Goal: Find specific page/section: Find specific page/section

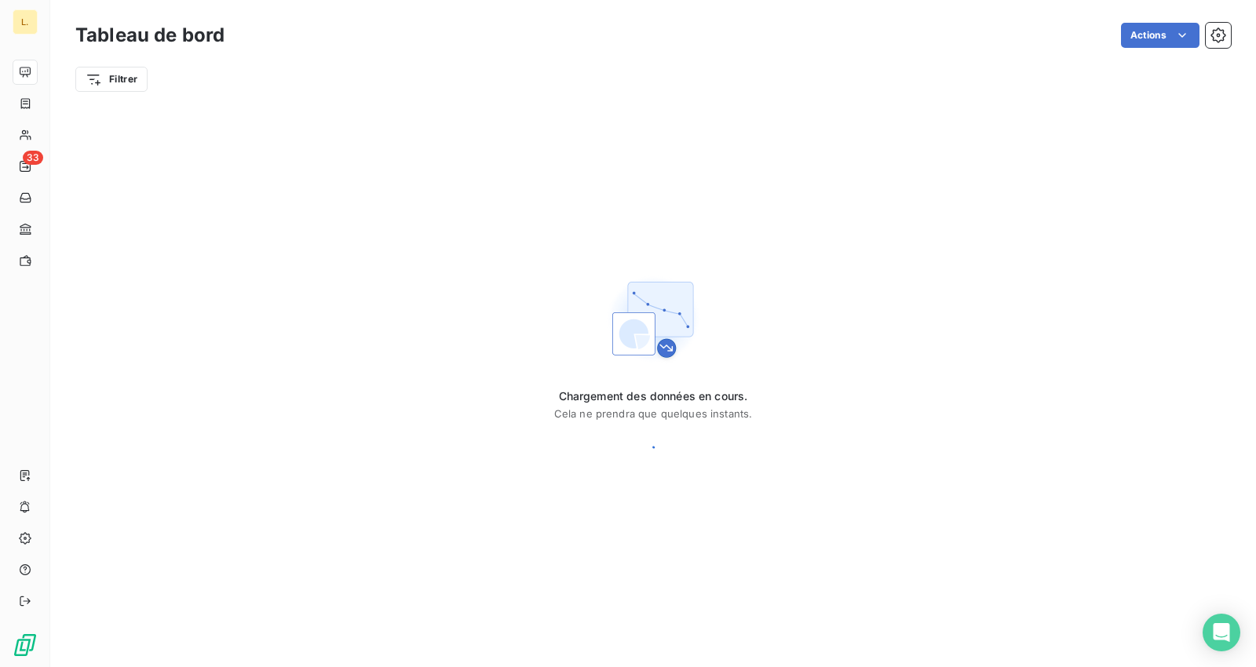
click at [618, 130] on div "Chargement des données en cours. Cela ne prendra que quelques instants." at bounding box center [653, 373] width 1206 height 539
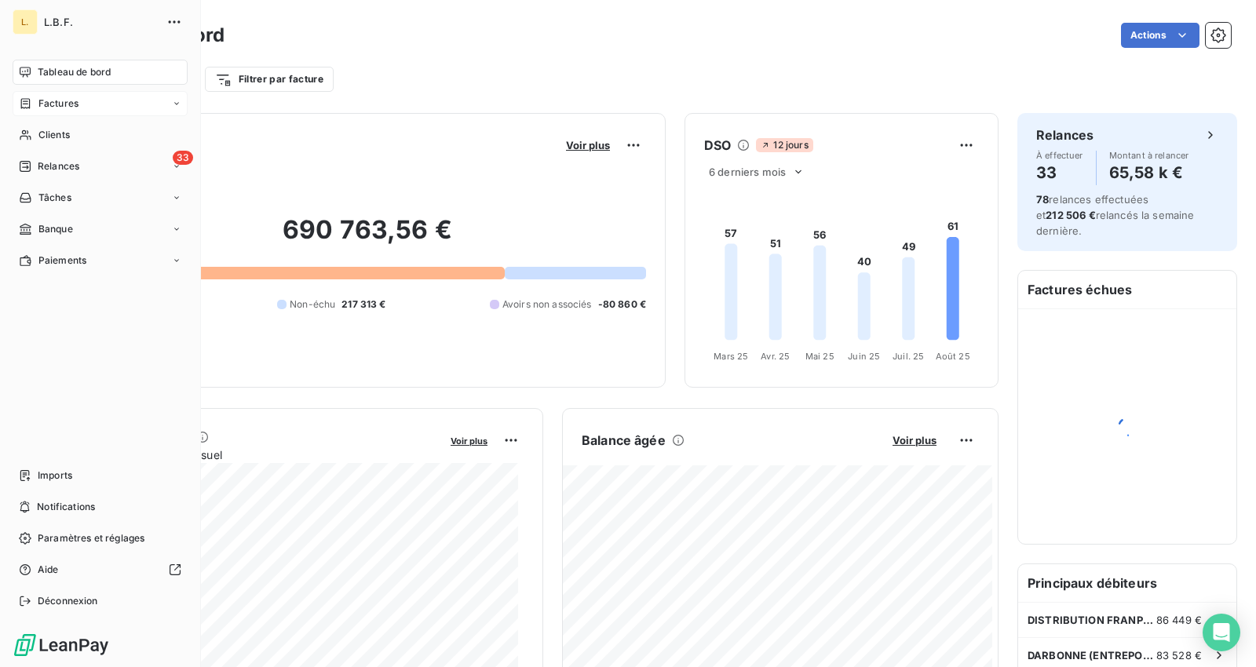
click at [65, 101] on span "Factures" at bounding box center [58, 104] width 40 height 14
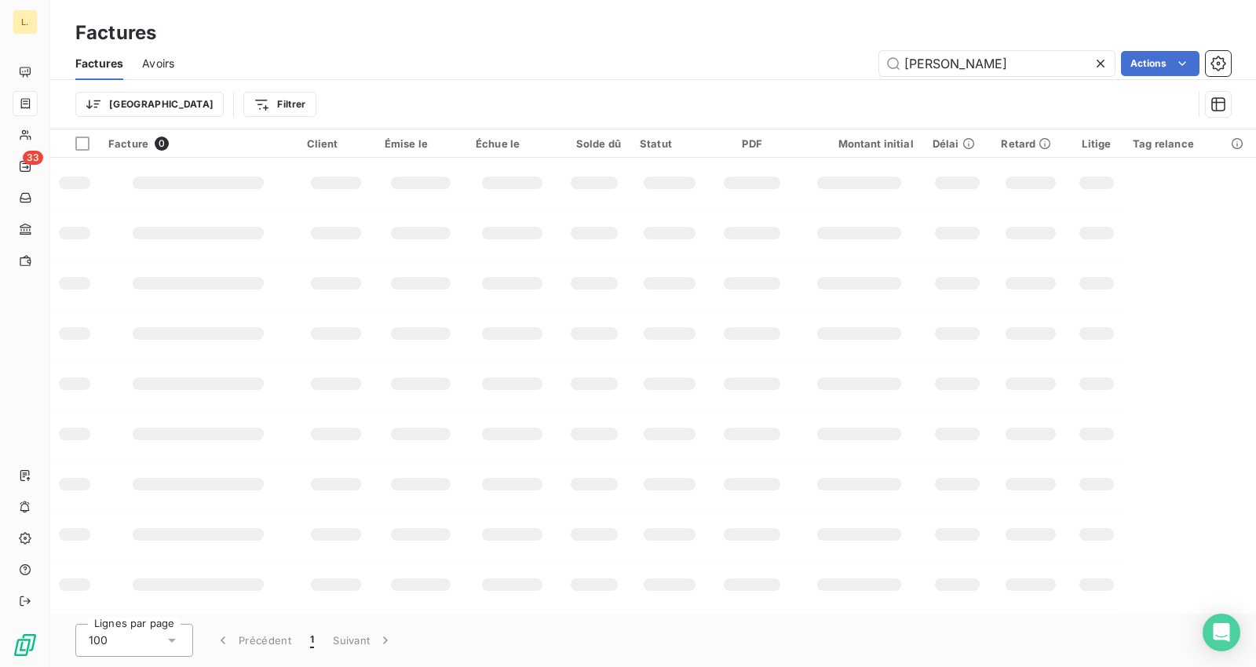
drag, startPoint x: 977, startPoint y: 69, endPoint x: 821, endPoint y: 64, distance: 155.6
click at [821, 64] on div "[PERSON_NAME] Actions" at bounding box center [712, 63] width 1038 height 25
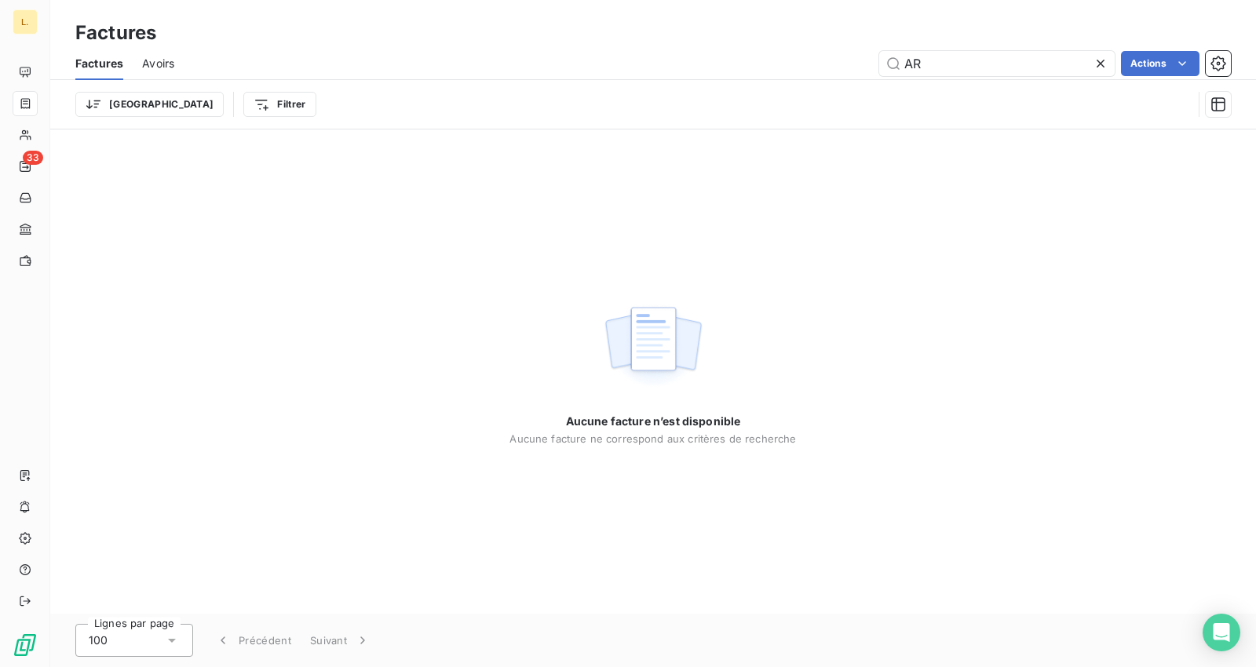
type input "A"
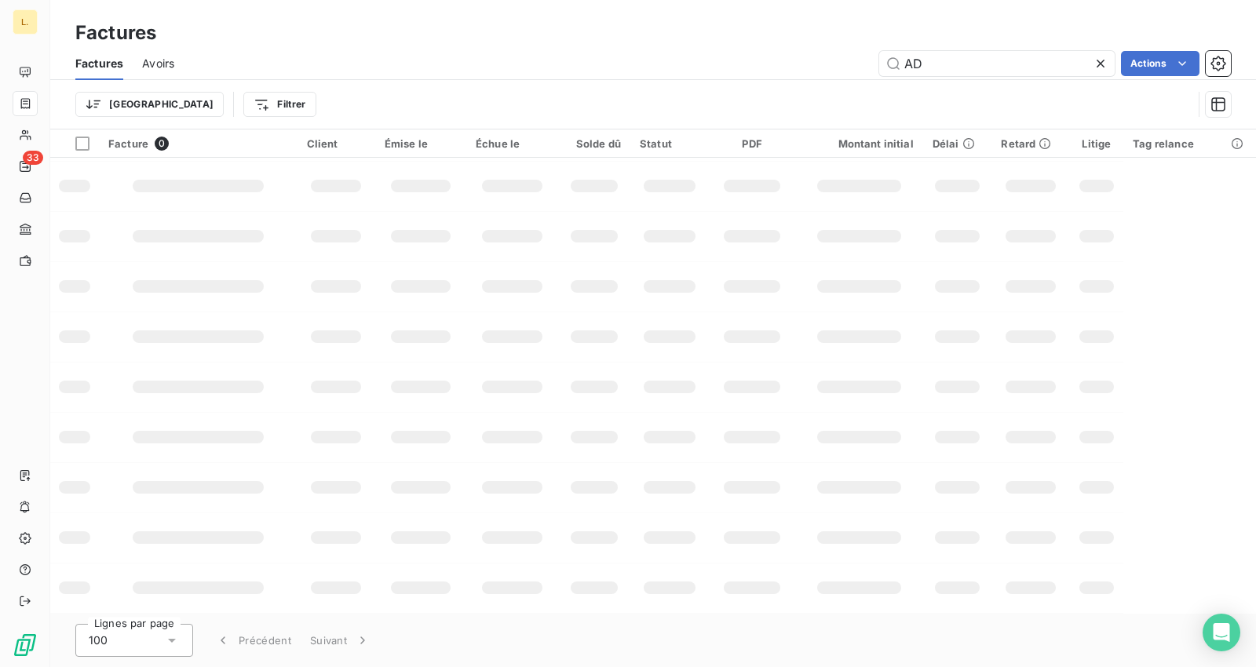
scroll to position [297, 0]
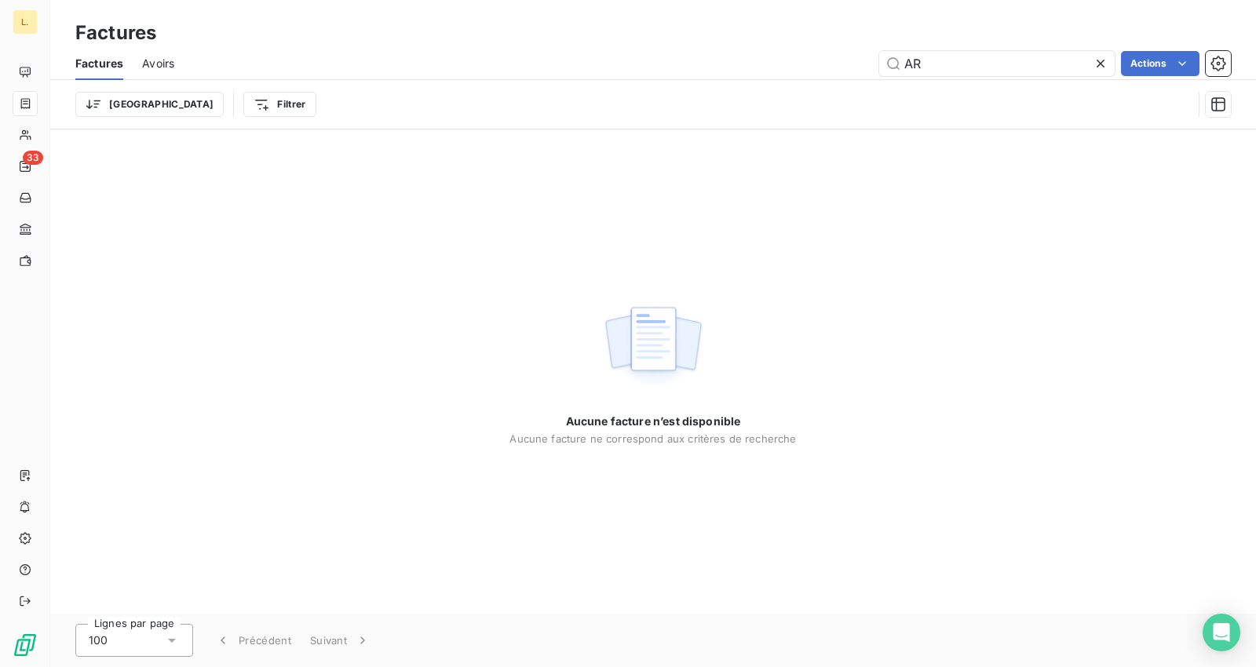
type input "A"
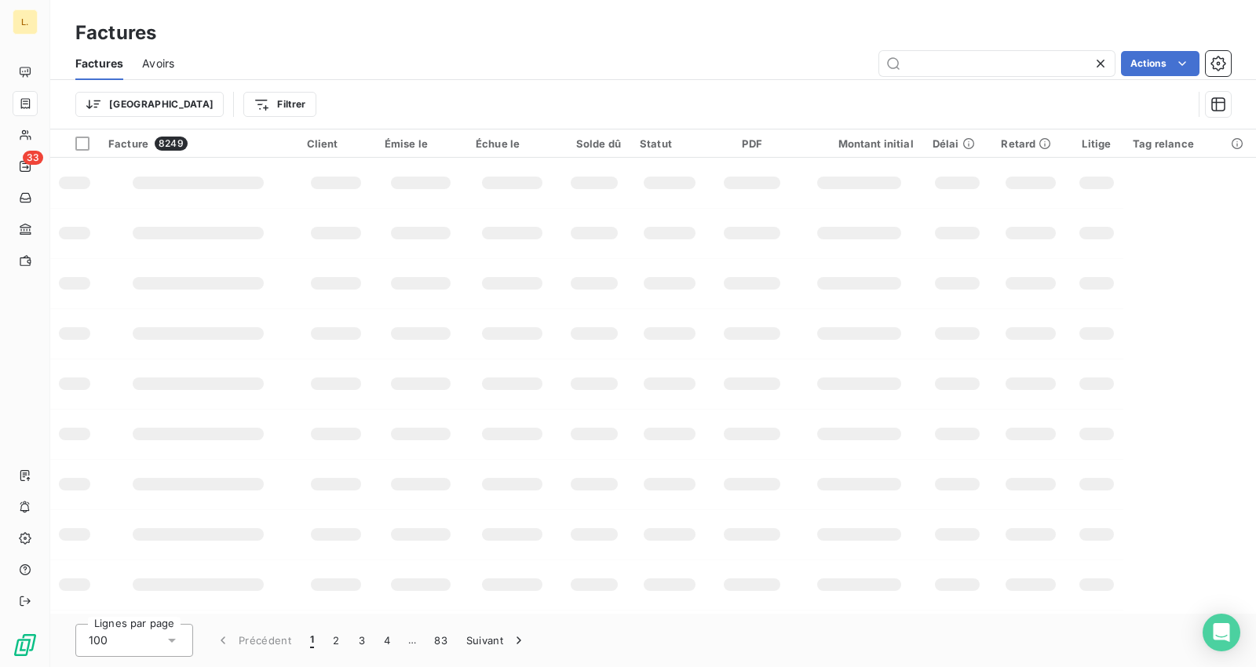
type input "Z"
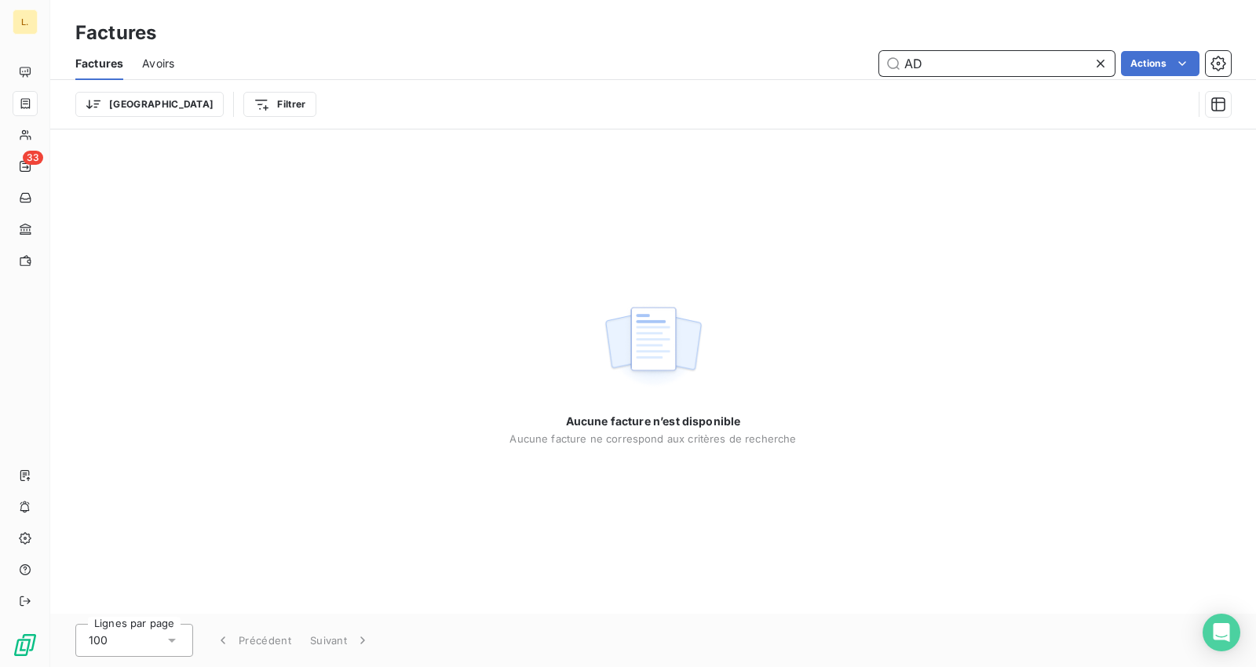
type input "A"
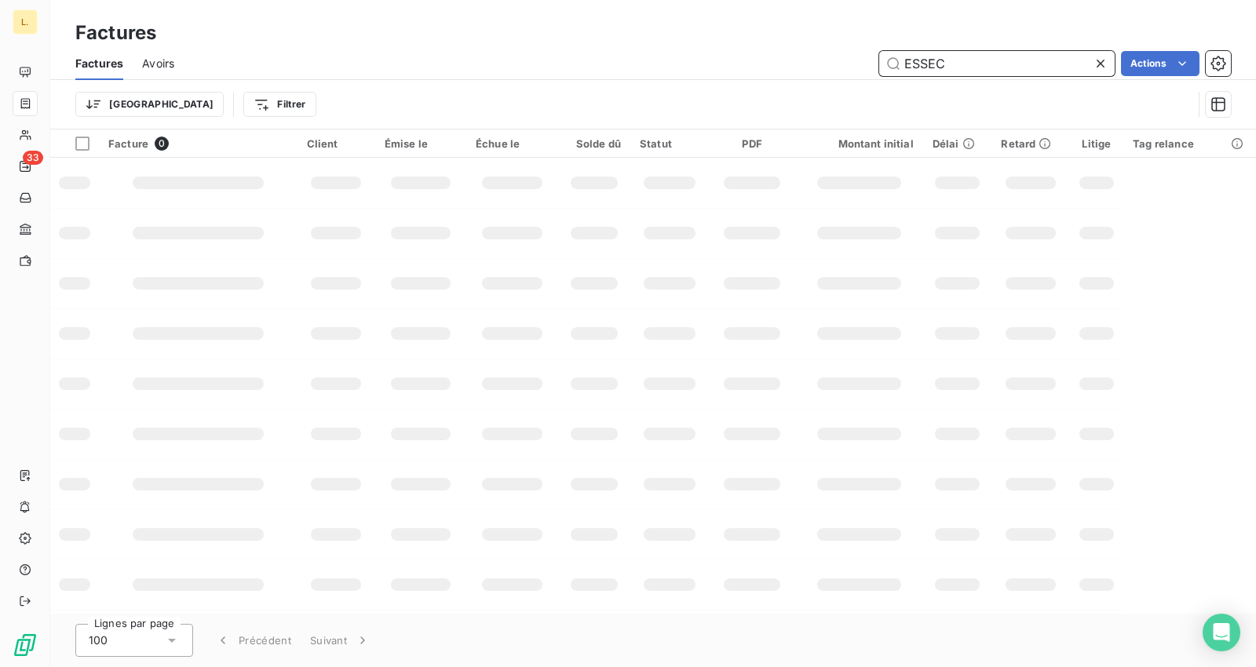
type input "ESSEC"
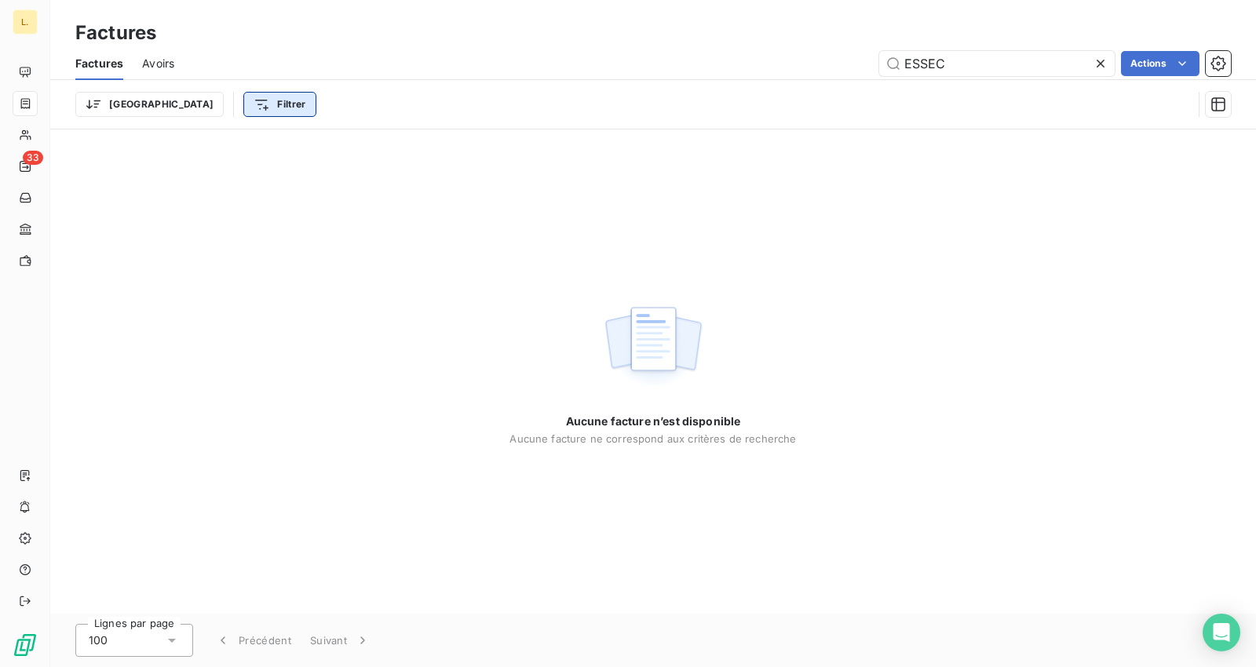
click at [213, 114] on html "L. 33 Factures Factures Avoirs ESSEC Actions Trier Filtrer Aucune facture n’est…" at bounding box center [628, 333] width 1256 height 667
click at [130, 97] on html "L. 33 Factures Factures Avoirs ESSEC Actions Trier Filtrer Aucune facture n’est…" at bounding box center [628, 333] width 1256 height 667
click at [157, 71] on span "Avoirs" at bounding box center [158, 64] width 32 height 16
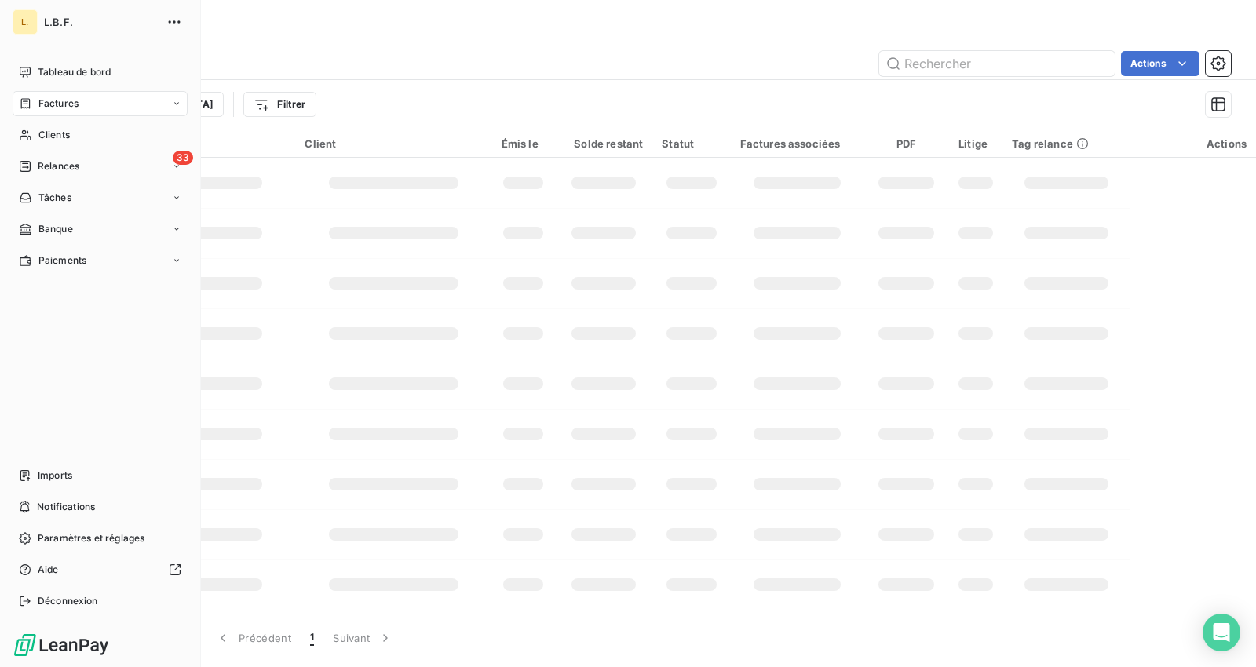
click at [37, 103] on div "Factures" at bounding box center [49, 104] width 60 height 14
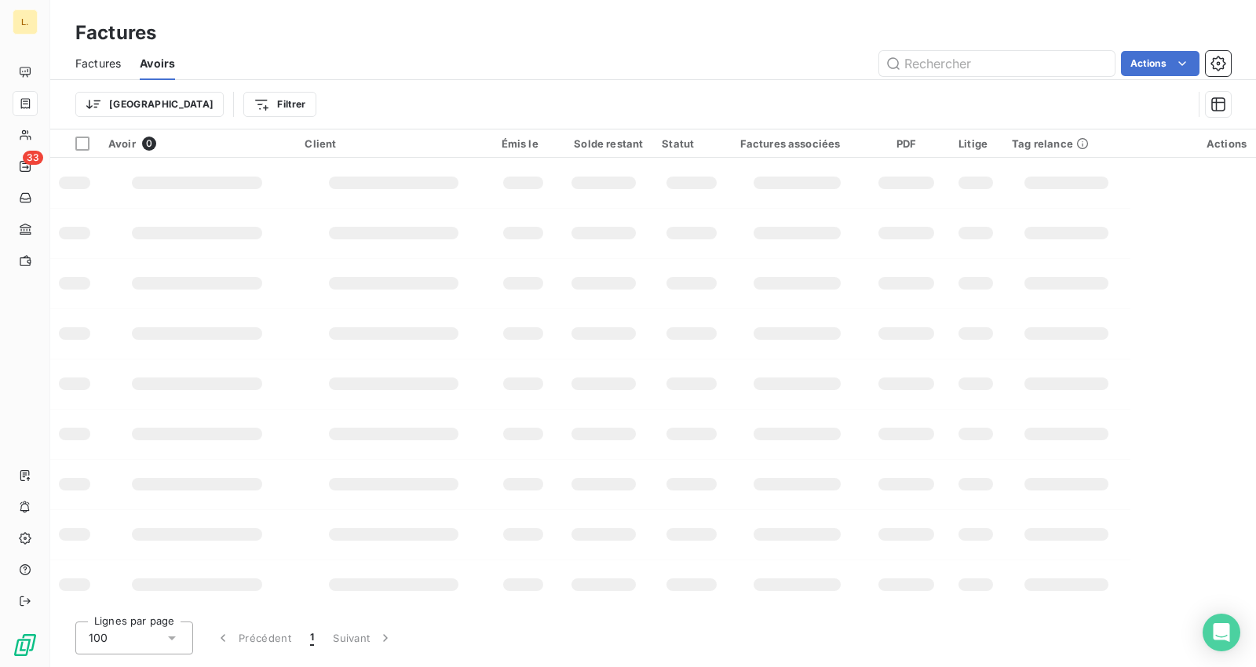
click at [98, 60] on span "Factures" at bounding box center [98, 64] width 46 height 16
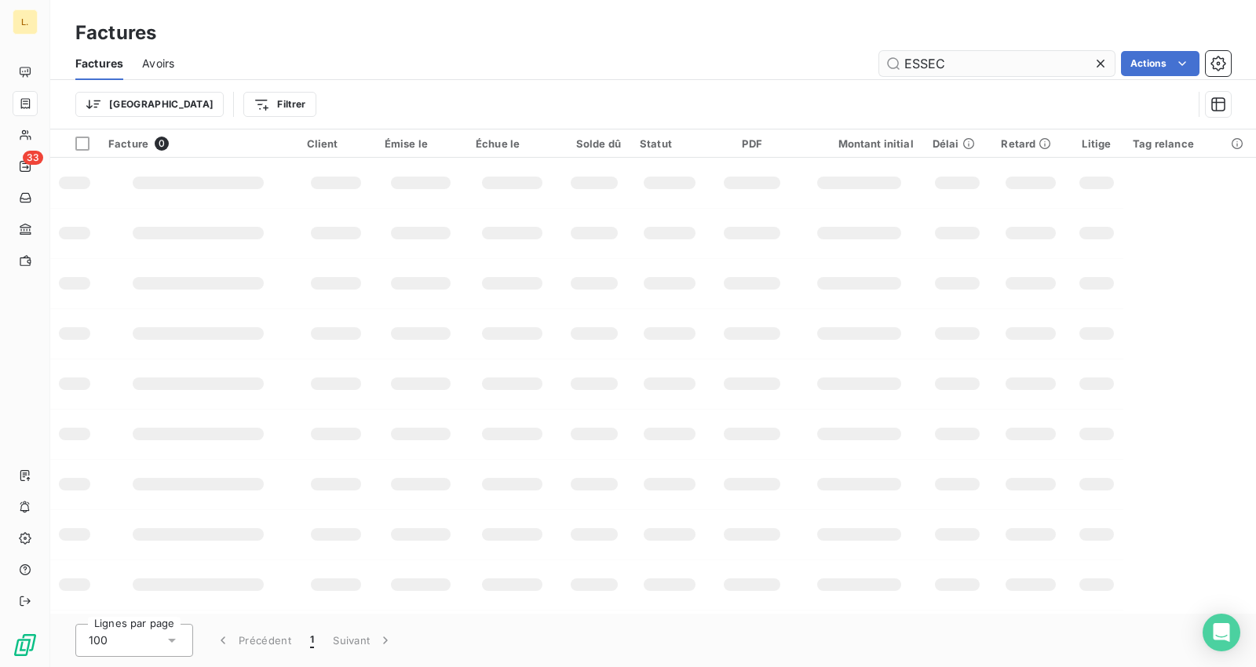
click at [972, 64] on input "ESSEC" at bounding box center [998, 63] width 236 height 25
type input "ADGE"
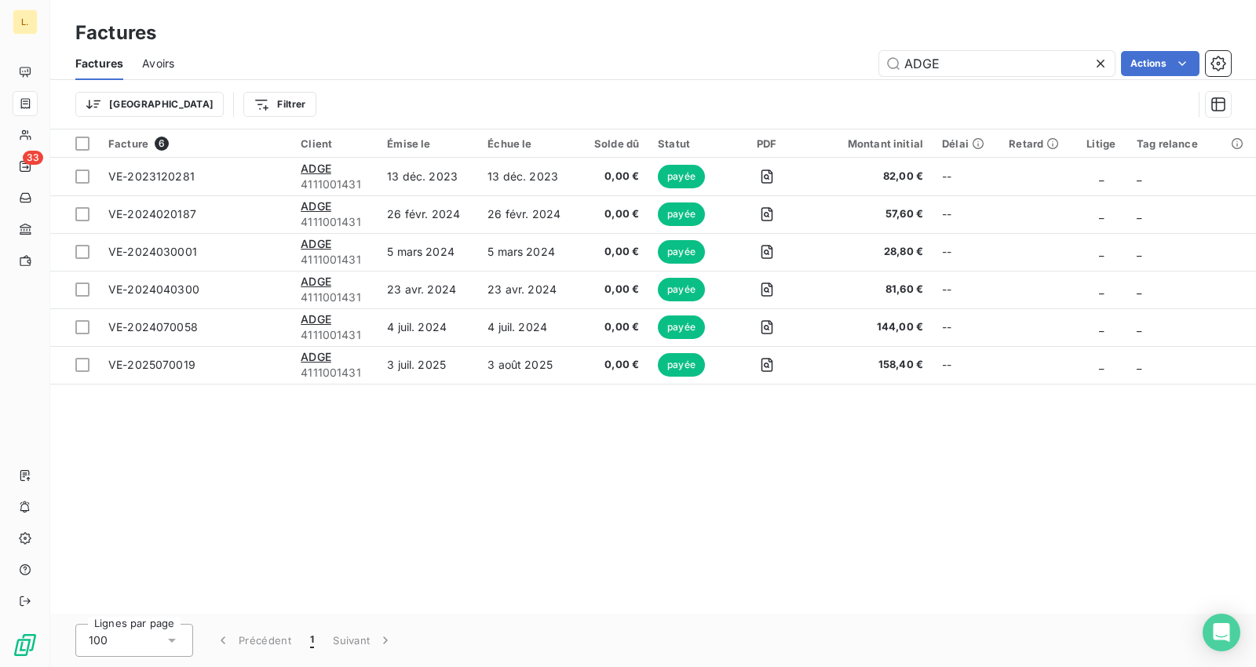
click at [537, 477] on div "Facture 6 Client Émise le Échue le Solde dû Statut PDF Montant initial Délai Re…" at bounding box center [653, 372] width 1206 height 485
click at [993, 73] on input "ADGE" at bounding box center [998, 63] width 236 height 25
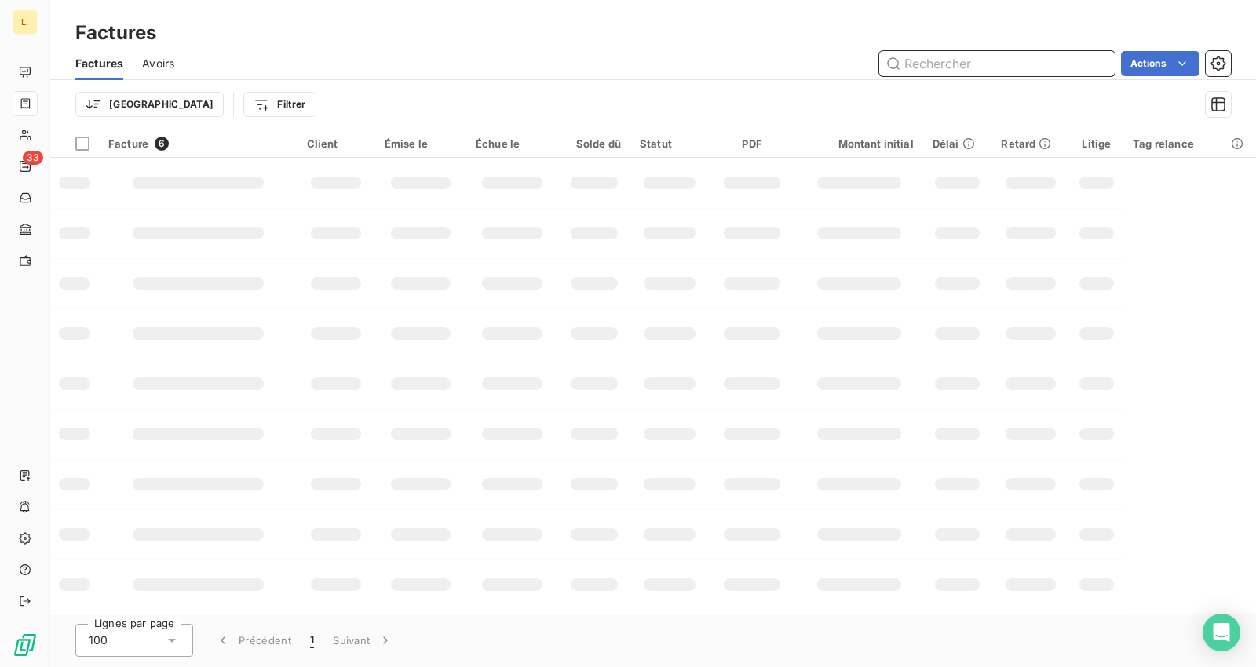
paste input "Labellium"
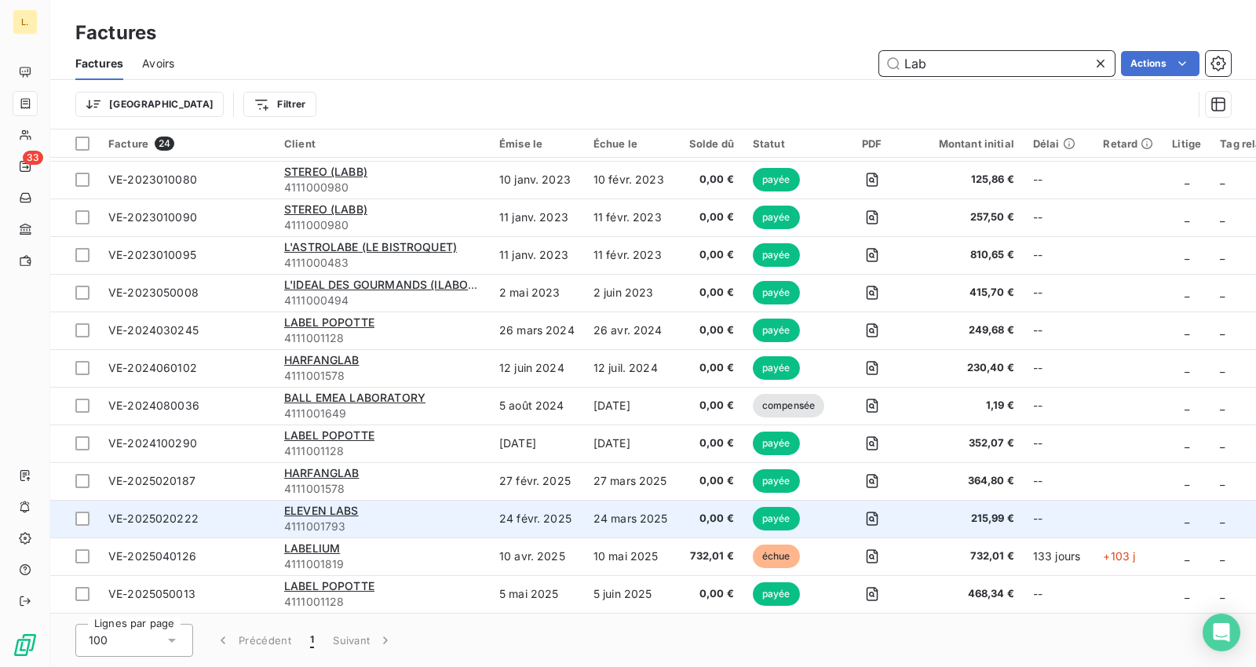
scroll to position [454, 0]
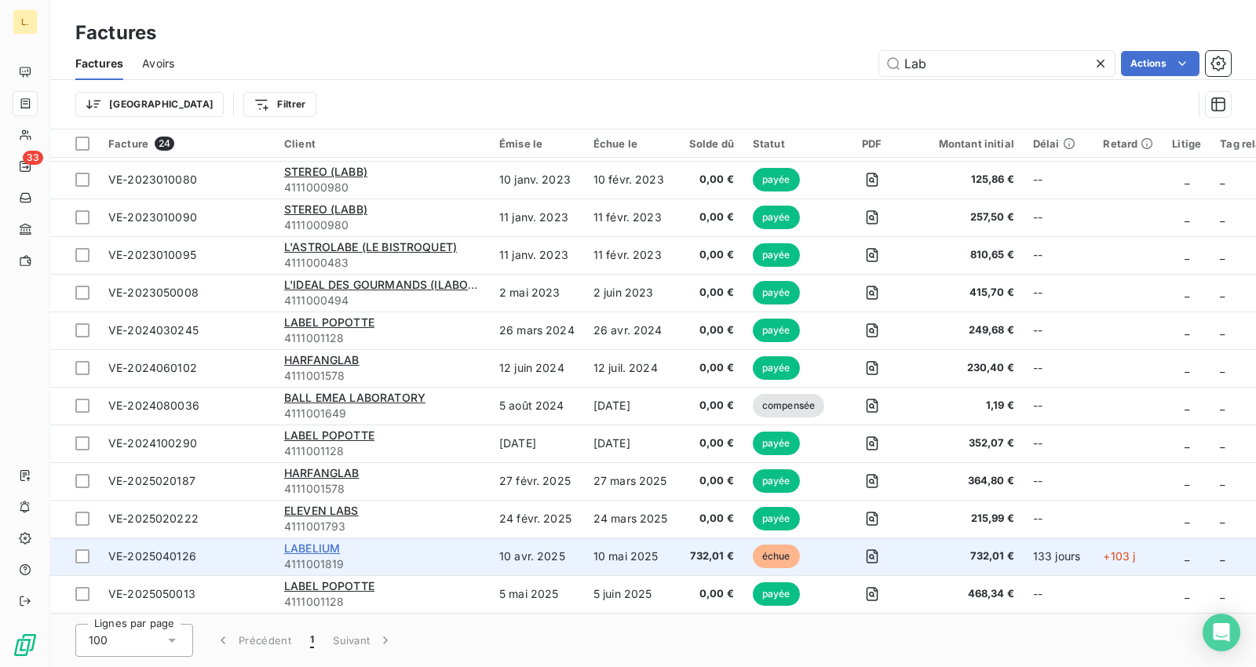
click at [323, 542] on span "LABELIUM" at bounding box center [312, 548] width 56 height 13
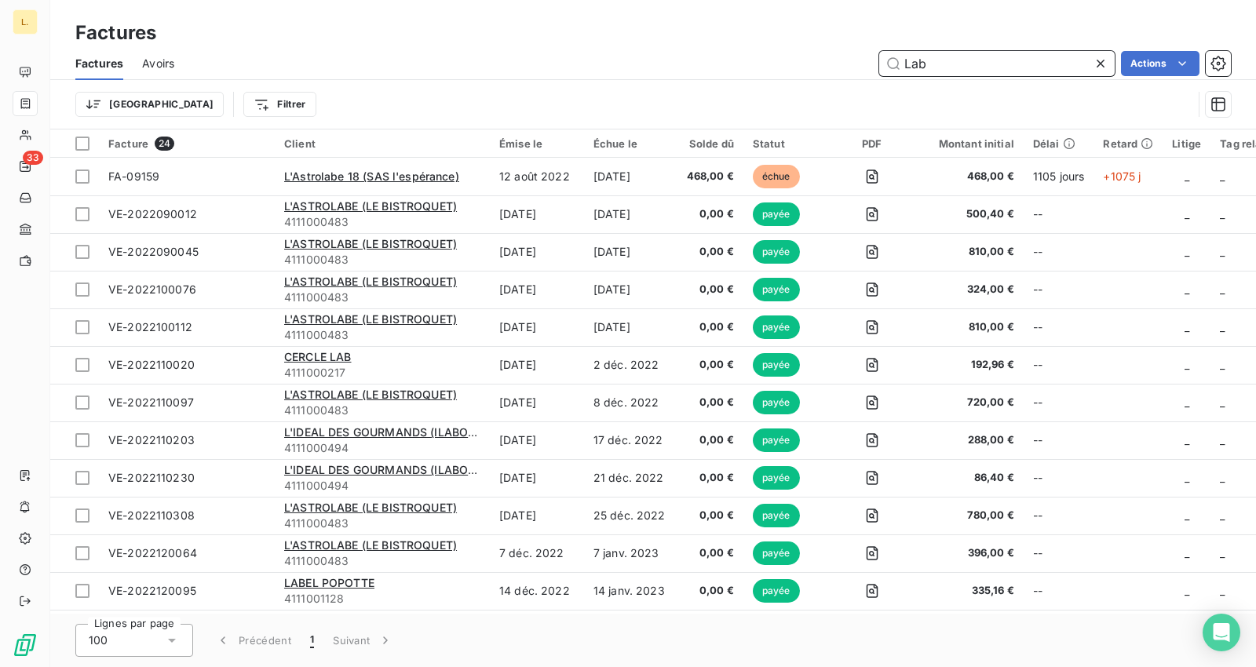
click at [941, 61] on input "Lab" at bounding box center [998, 63] width 236 height 25
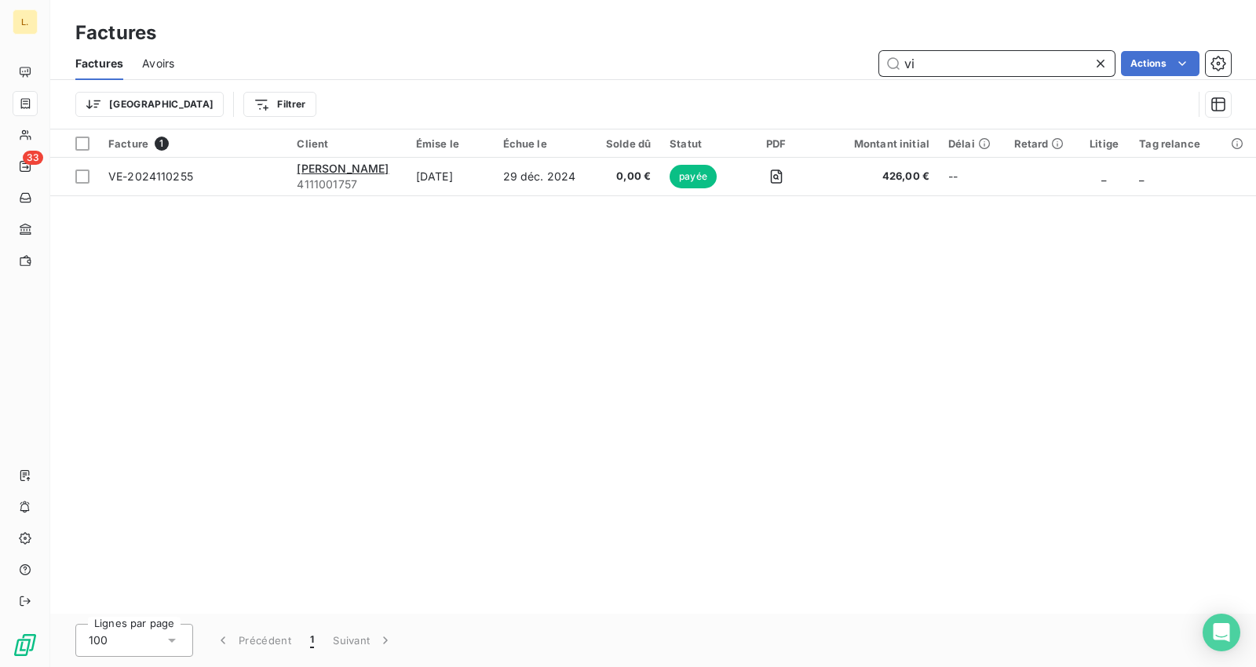
type input "v"
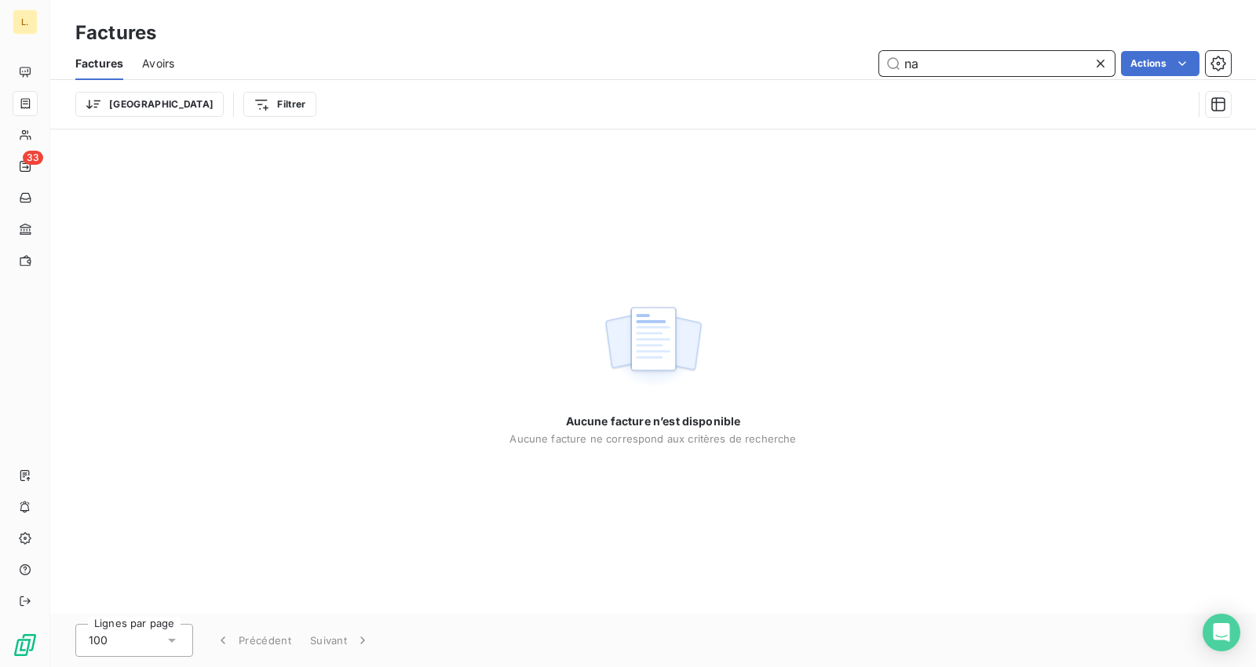
type input "n"
type input "e"
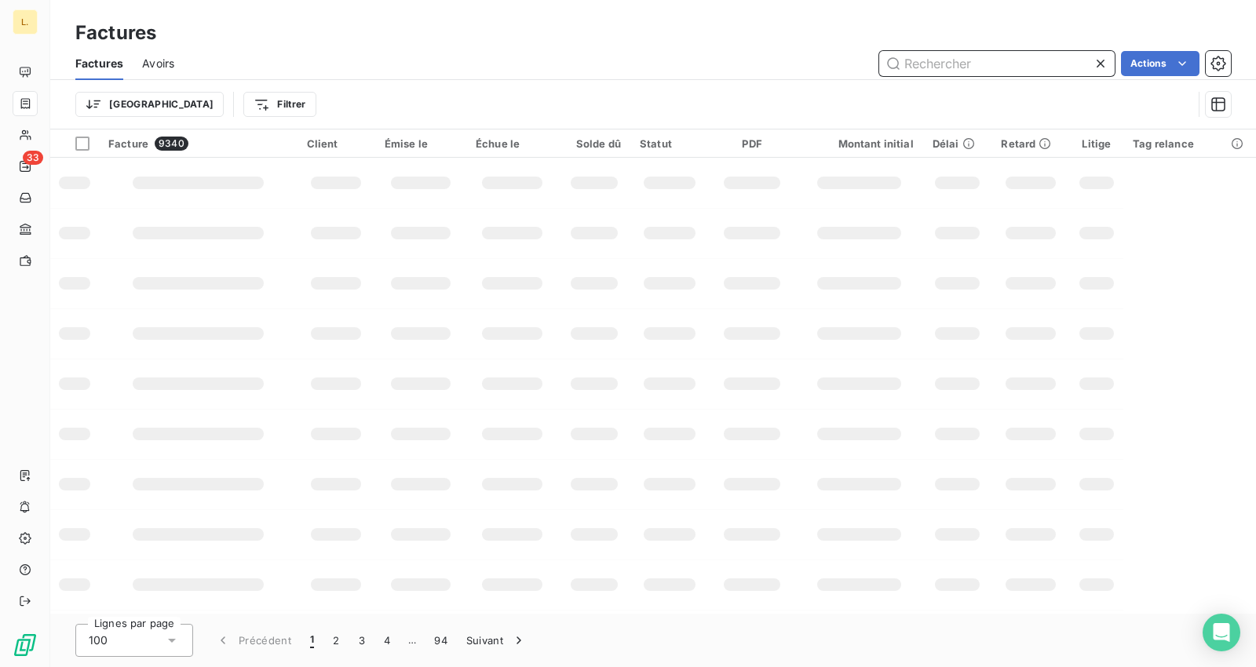
type input "e"
type input "s"
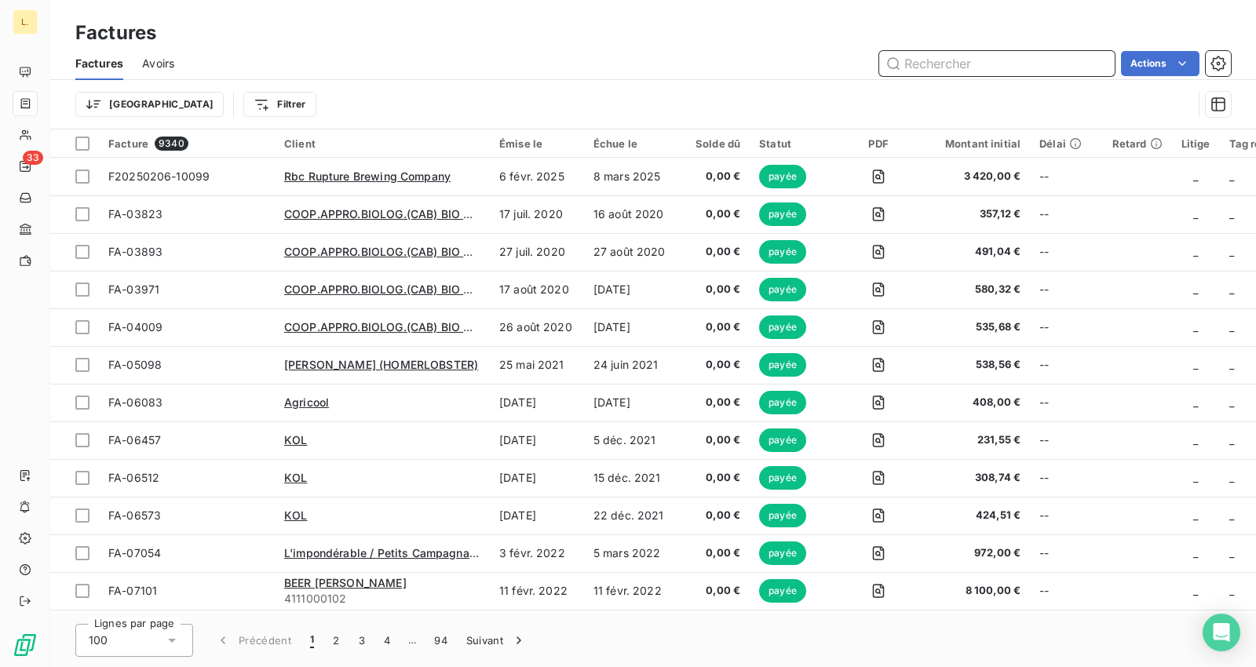
type input "d"
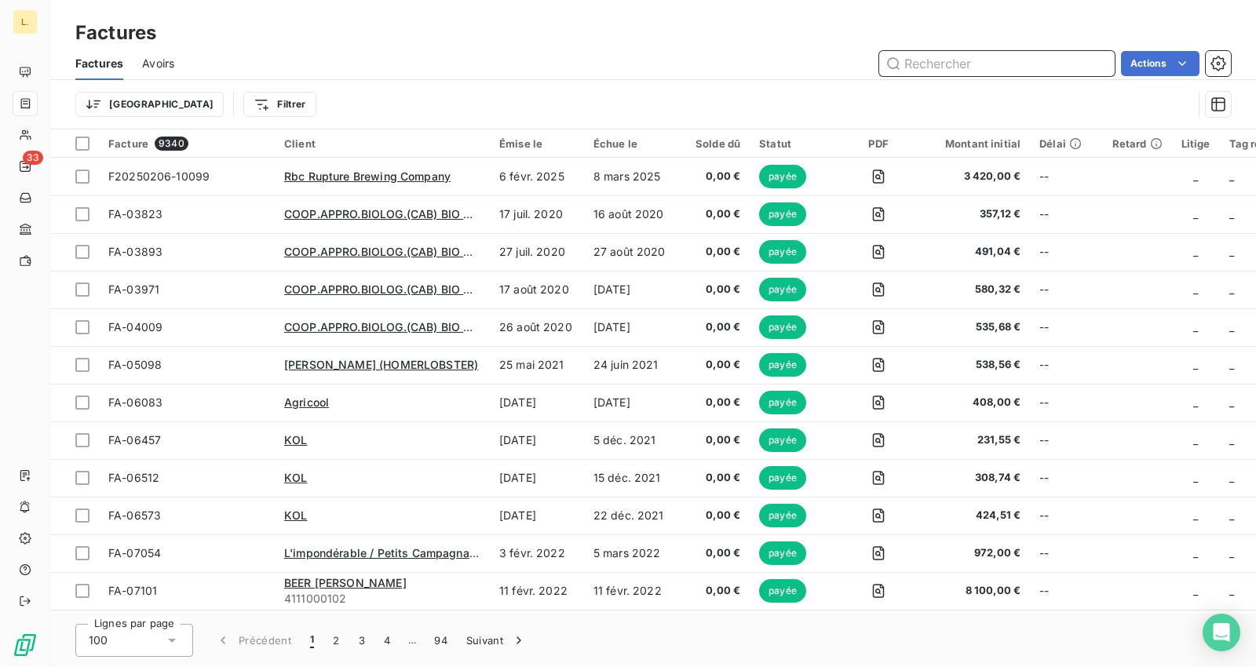
type input "d"
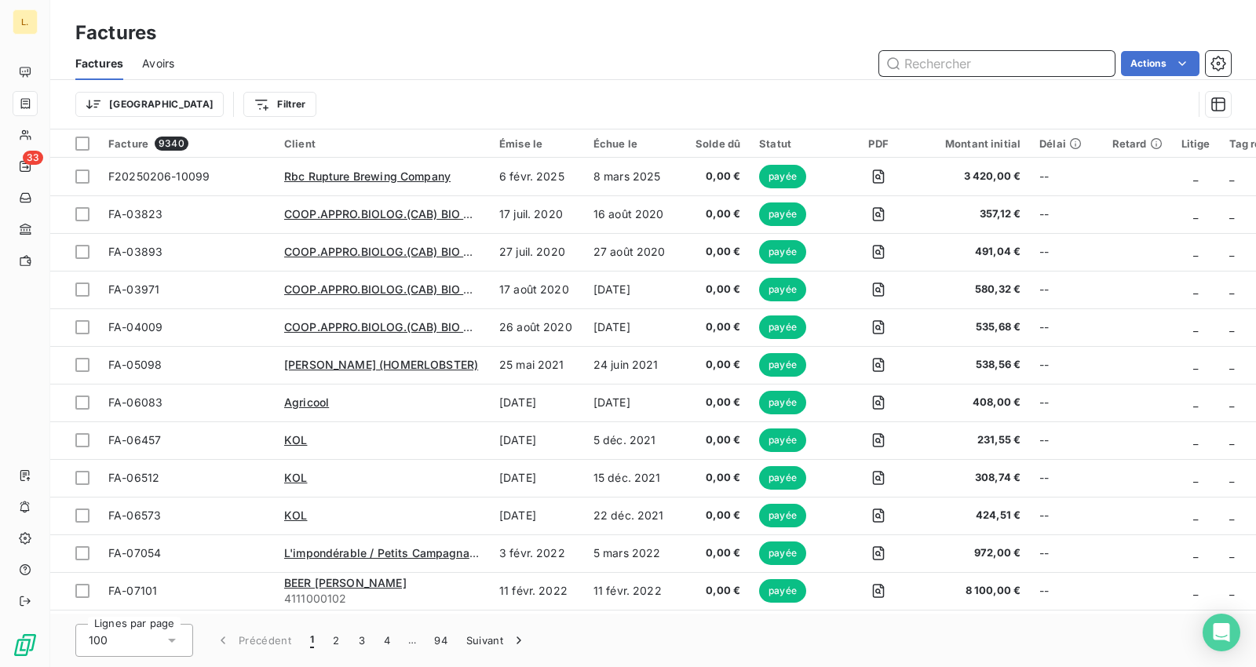
type input "d"
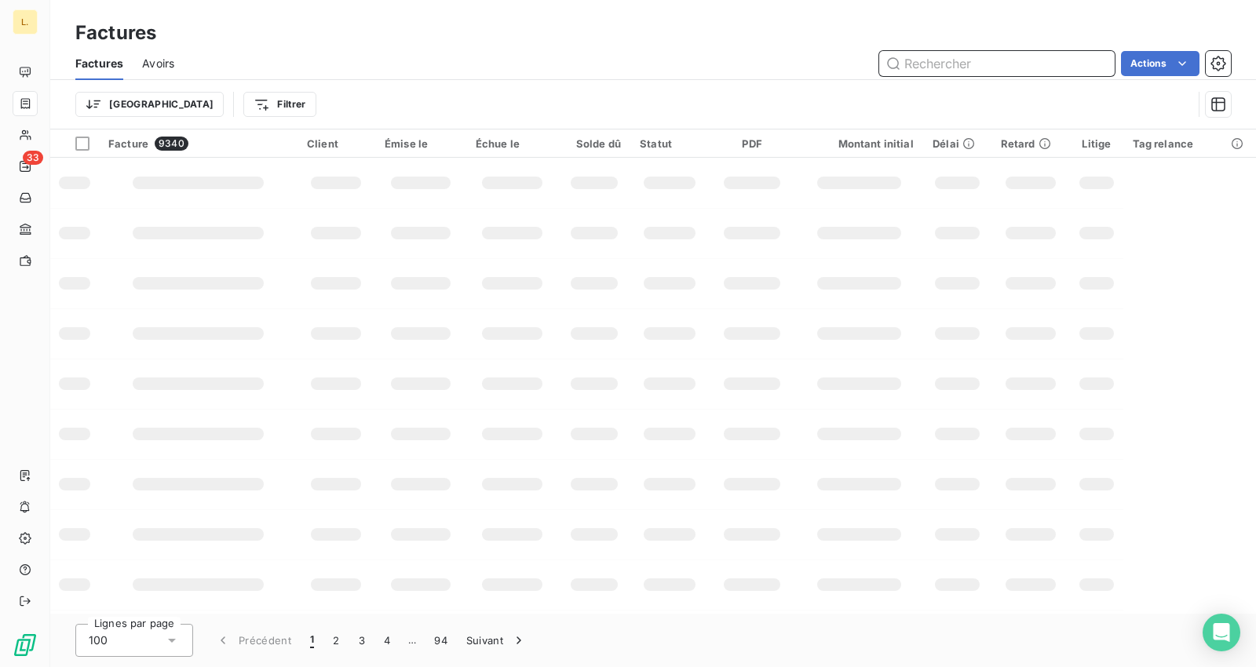
click at [949, 60] on input "text" at bounding box center [998, 63] width 236 height 25
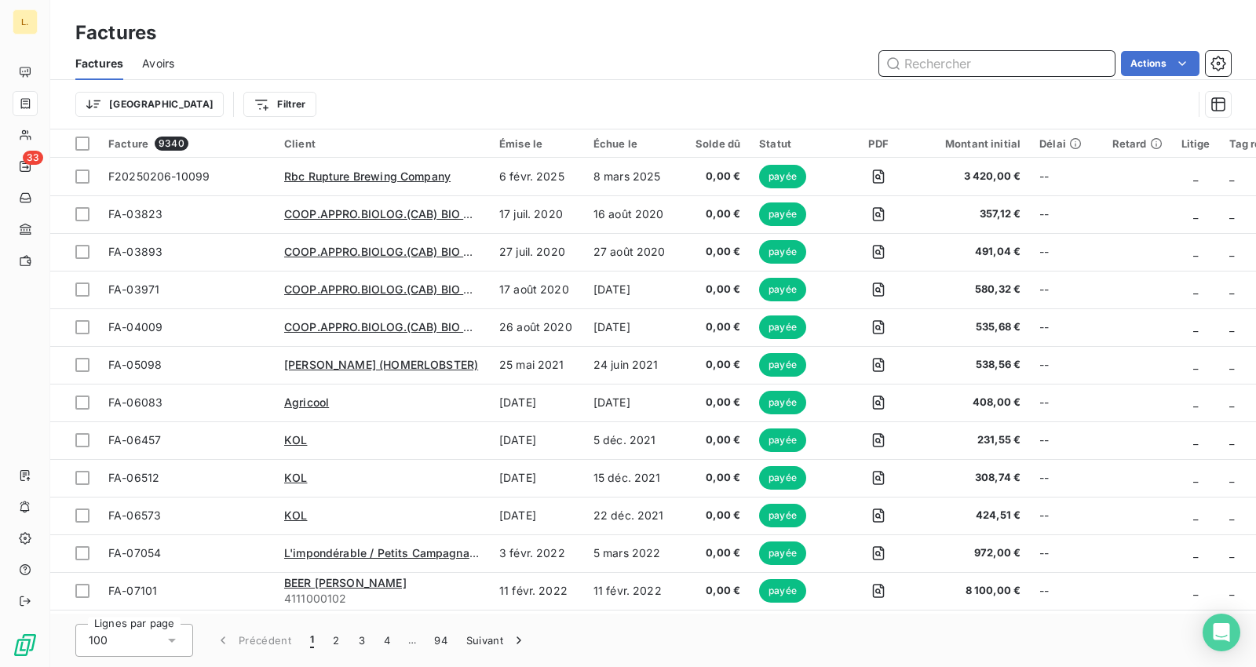
click at [949, 60] on input "text" at bounding box center [998, 63] width 236 height 25
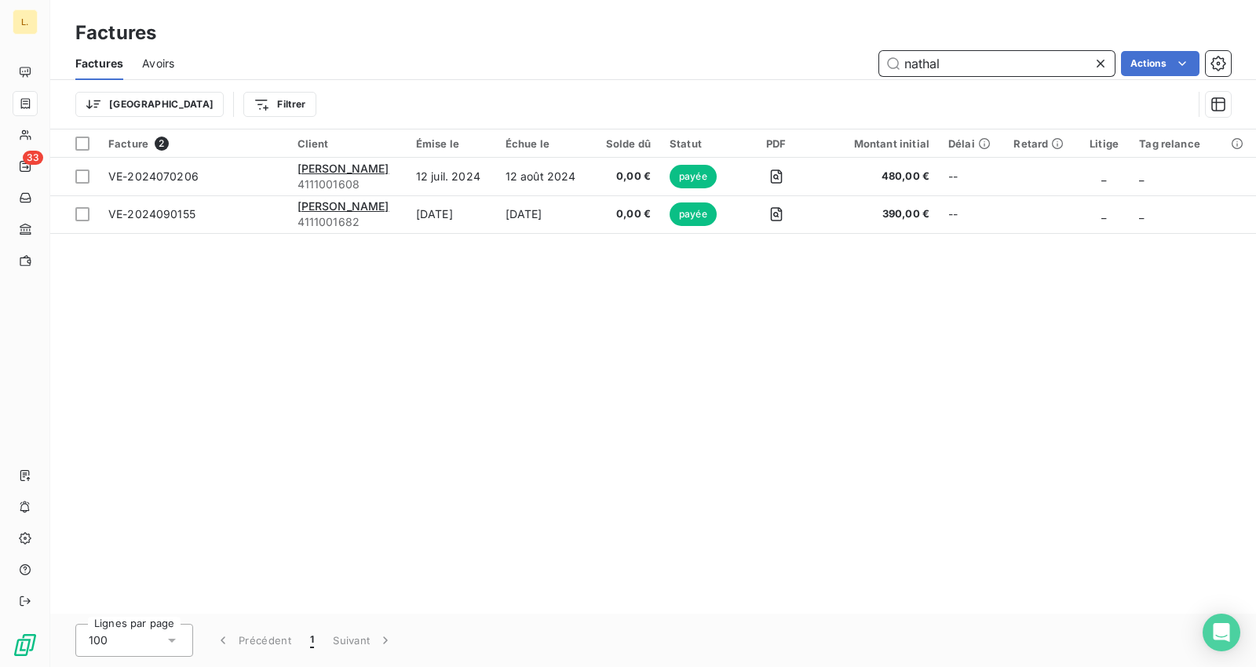
type input "nathal"
